Goal: Book appointment/travel/reservation

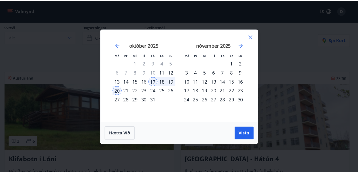
scroll to position [46, 0]
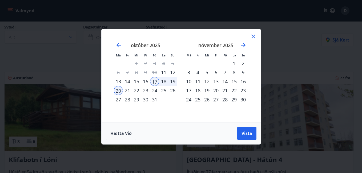
click at [254, 37] on icon at bounding box center [253, 37] width 4 height 4
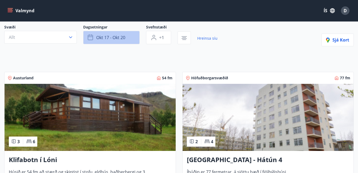
click at [121, 39] on span "okt 17 - okt 20" at bounding box center [110, 38] width 29 height 6
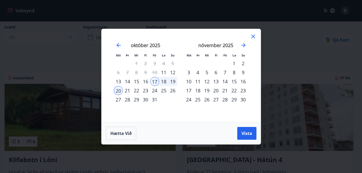
click at [225, 90] on div "21" at bounding box center [225, 90] width 9 height 9
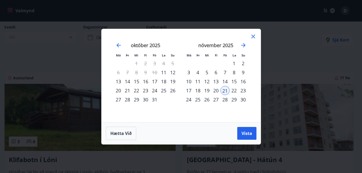
click at [189, 99] on div "24" at bounding box center [188, 99] width 9 height 9
click at [248, 133] on span "Vista" at bounding box center [247, 134] width 11 height 6
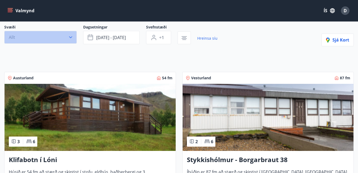
click at [72, 36] on icon "button" at bounding box center [70, 37] width 5 height 5
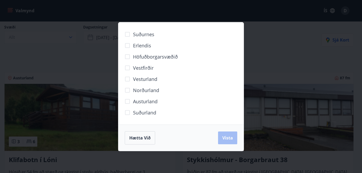
click at [147, 58] on span "Höfuðborgarsvæðið" at bounding box center [155, 56] width 45 height 7
click at [225, 140] on span "Vista" at bounding box center [227, 138] width 11 height 6
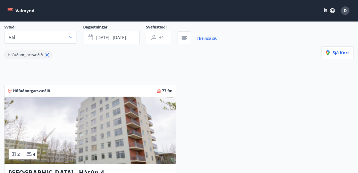
click at [105, 119] on img at bounding box center [90, 130] width 171 height 67
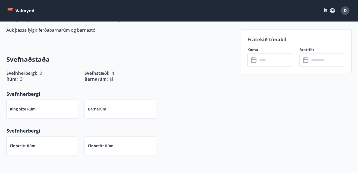
scroll to position [186, 0]
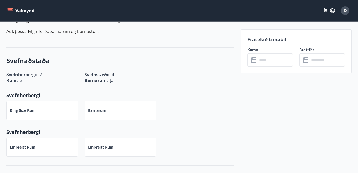
click at [254, 60] on icon at bounding box center [254, 60] width 6 height 6
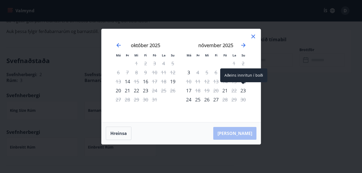
click at [242, 91] on div "23" at bounding box center [243, 90] width 9 height 9
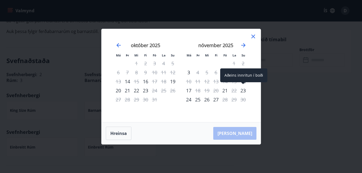
click at [242, 91] on div "23" at bounding box center [243, 90] width 9 height 9
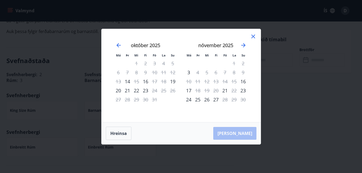
click at [254, 37] on icon at bounding box center [253, 37] width 4 height 4
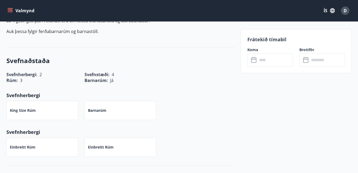
click at [254, 37] on p "Frátekið tímabil" at bounding box center [296, 39] width 98 height 7
